Goal: Book appointment/travel/reservation

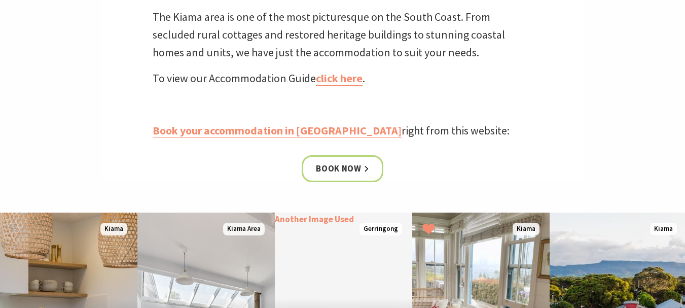
scroll to position [558, 0]
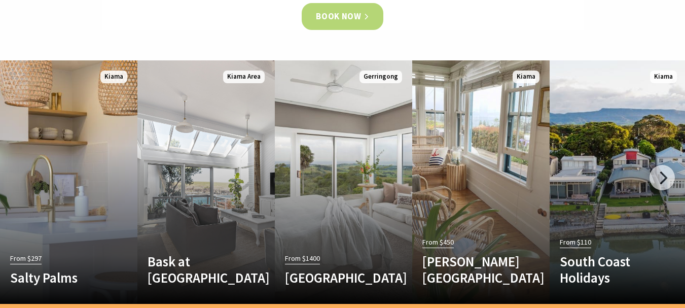
click at [356, 26] on link "Book now" at bounding box center [343, 16] width 82 height 27
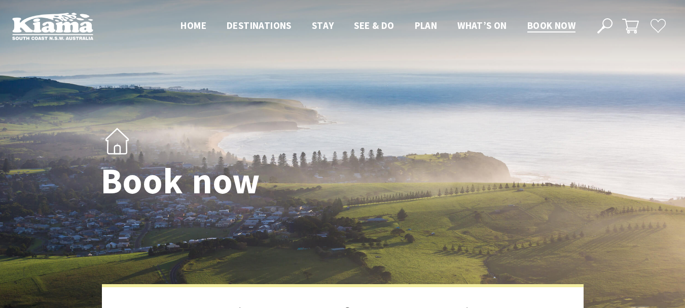
select select "3"
select select "2"
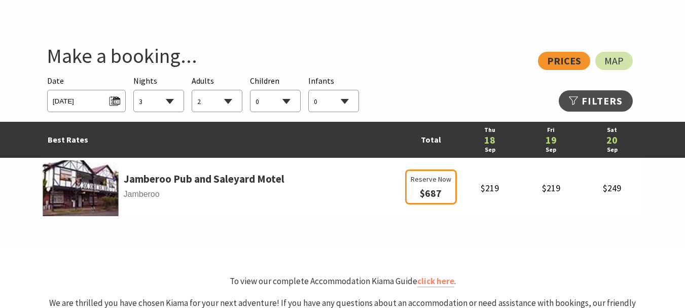
scroll to position [558, 0]
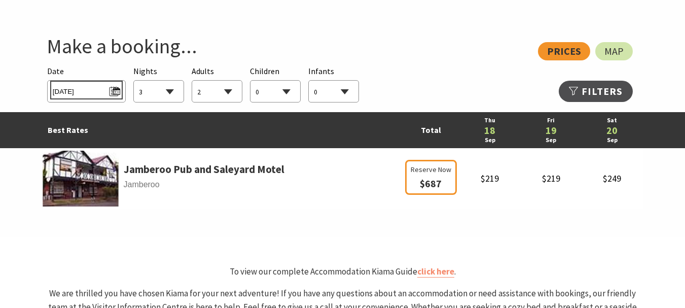
click at [97, 94] on span "[DATE]" at bounding box center [86, 90] width 67 height 14
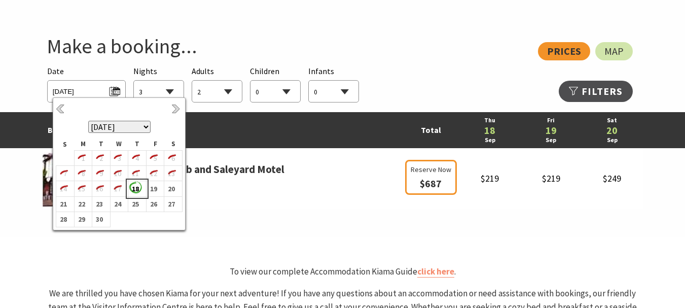
click at [136, 188] on b "18" at bounding box center [134, 188] width 13 height 13
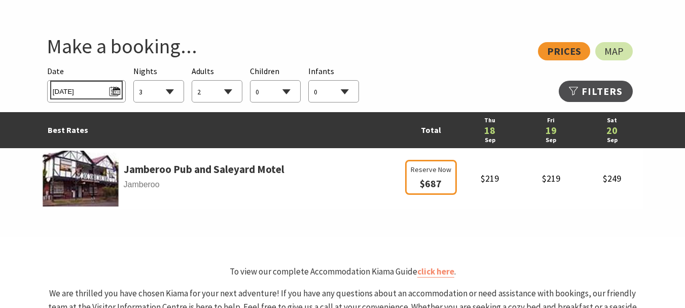
click at [118, 86] on span "[DATE]" at bounding box center [86, 90] width 67 height 14
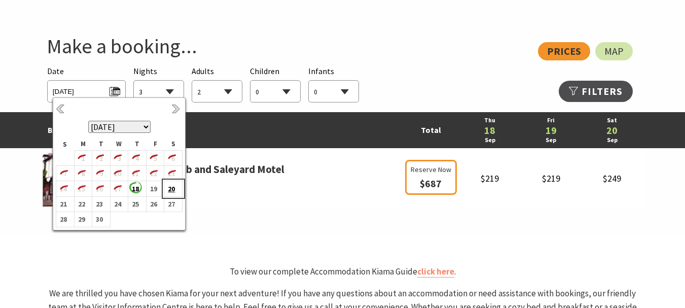
click at [169, 192] on b "20" at bounding box center [170, 188] width 13 height 13
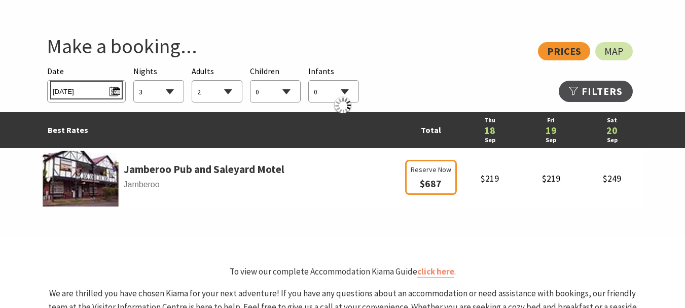
click at [90, 94] on span "[DATE]" at bounding box center [86, 90] width 67 height 14
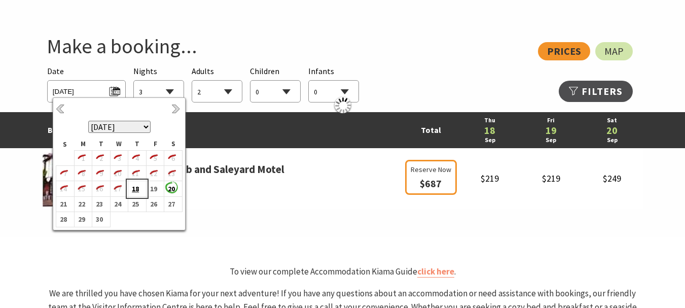
click at [131, 191] on b "18" at bounding box center [134, 188] width 13 height 13
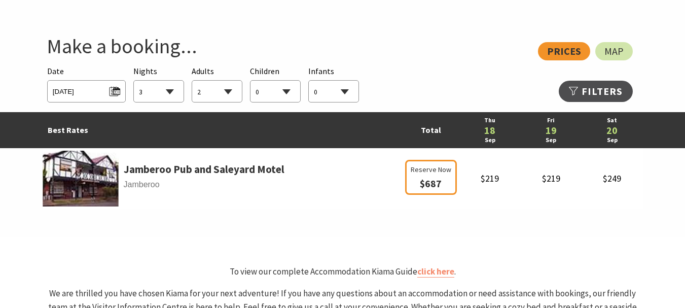
click at [137, 91] on select "1 2 3 4 5 6 7 8 9 10 11 12 13 14 15 16 17 18 19 20 21 22 23 24 25 26 27 28 29 30" at bounding box center [159, 92] width 50 height 22
drag, startPoint x: 137, startPoint y: 91, endPoint x: 145, endPoint y: 90, distance: 7.1
click at [137, 91] on select "1 2 3 4 5 6 7 8 9 10 11 12 13 14 15 16 17 18 19 20 21 22 23 24 25 26 27 28 29 30" at bounding box center [159, 92] width 50 height 22
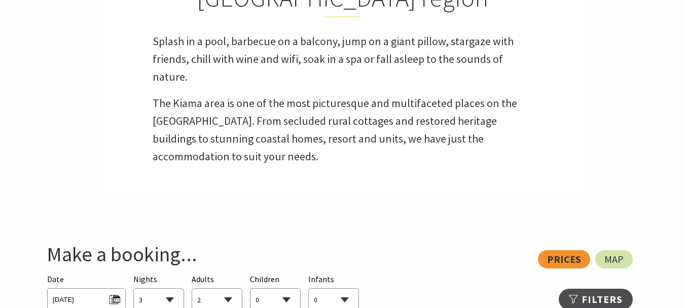
scroll to position [203, 0]
